Goal: Task Accomplishment & Management: Manage account settings

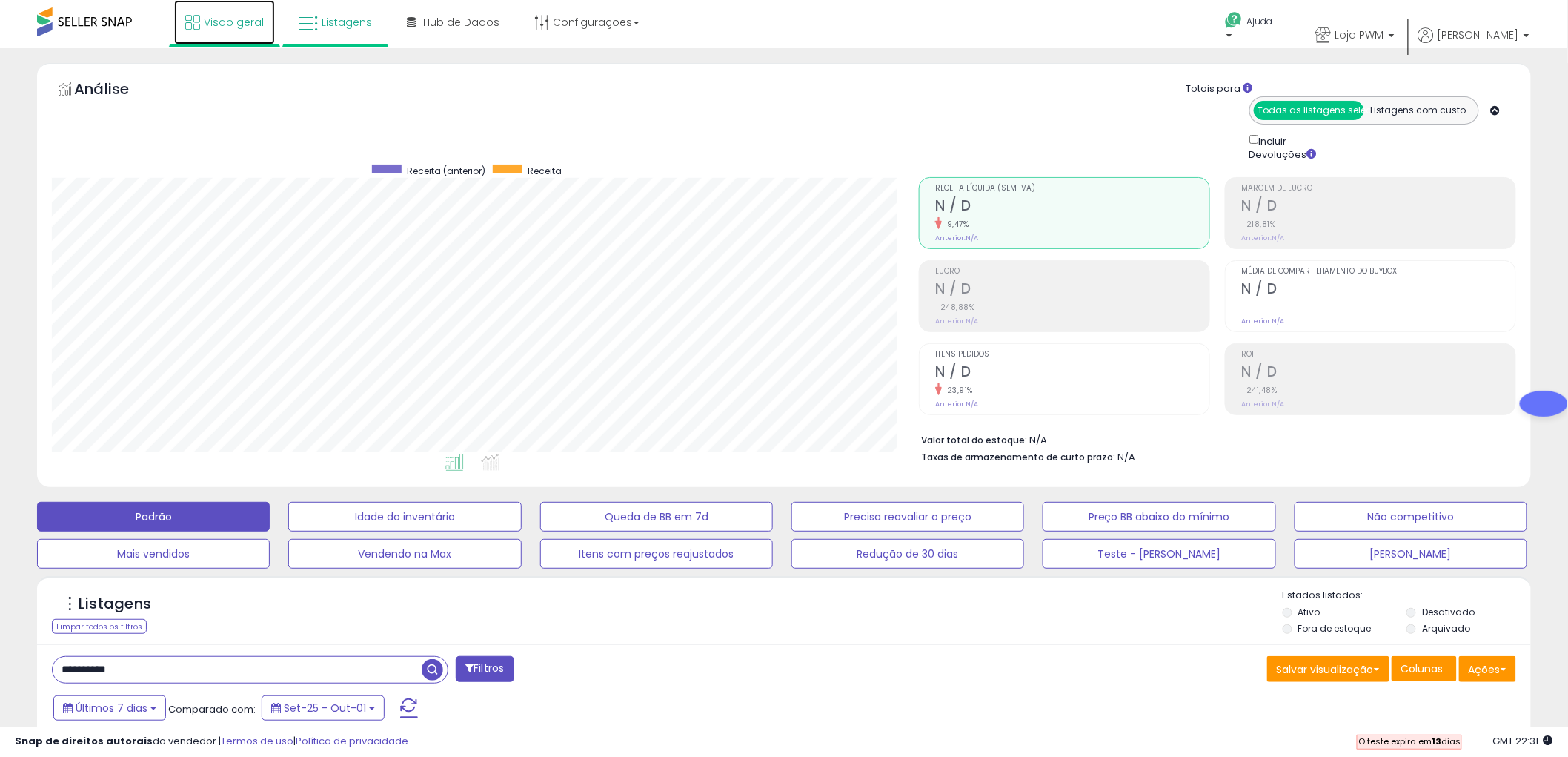
click at [236, 17] on font "Visão geral" at bounding box center [234, 23] width 60 height 15
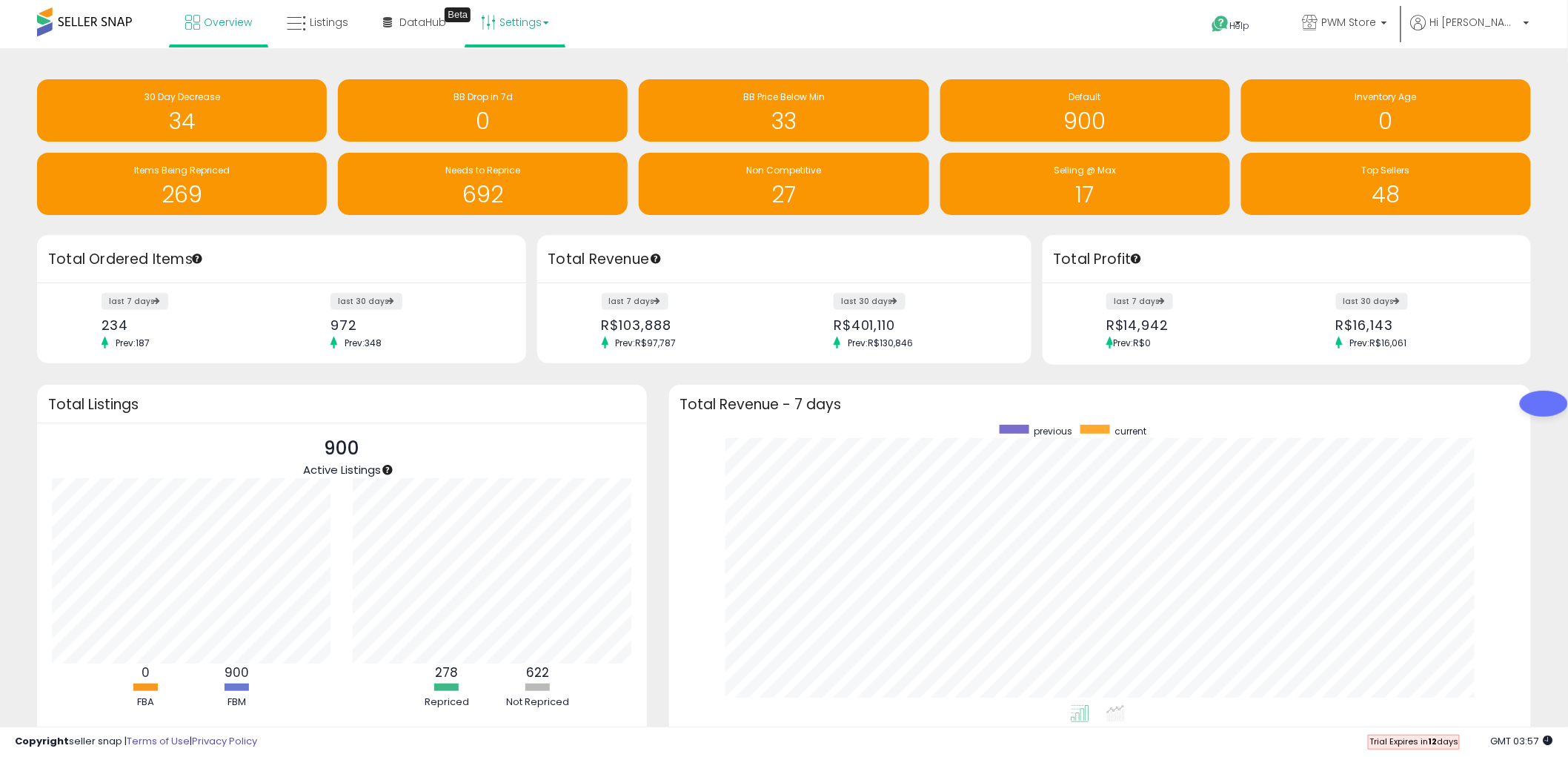
click at [517, 27] on link "Settings" at bounding box center [515, 22] width 90 height 44
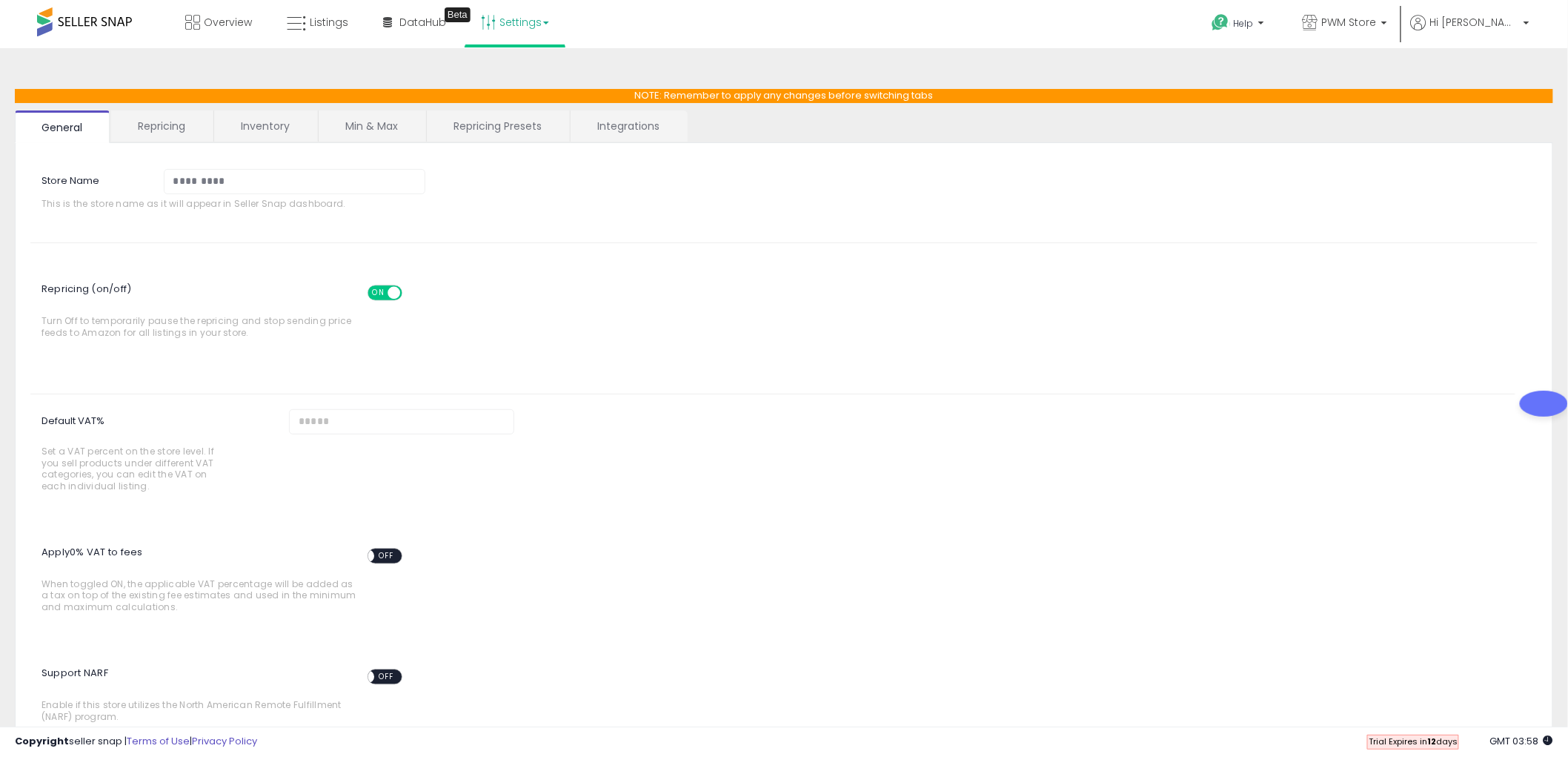
click at [383, 294] on span "ON" at bounding box center [378, 293] width 19 height 13
